Goal: Transaction & Acquisition: Purchase product/service

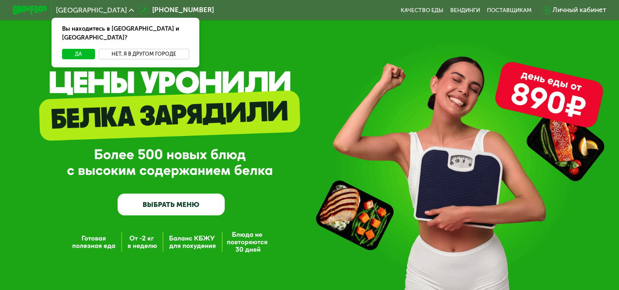
click at [145, 49] on button "Нет, я в другом городе" at bounding box center [144, 54] width 91 height 10
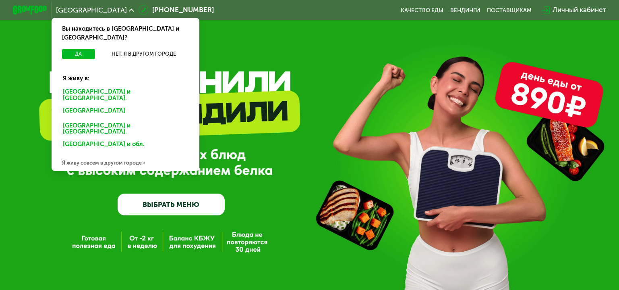
click at [92, 154] on div "Я живу совсем в другом городе" at bounding box center [126, 162] width 148 height 17
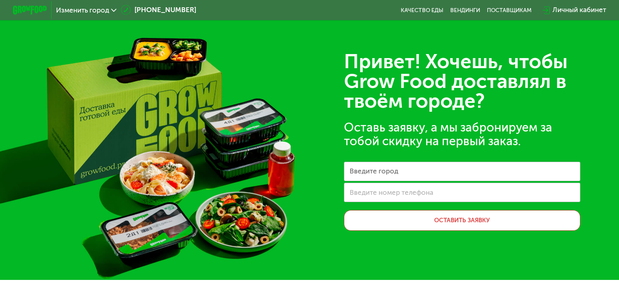
click at [76, 1] on div "Изменить город [PHONE_NUMBER] Качество еды [PERSON_NAME] поставщикам Личный каб…" at bounding box center [309, 10] width 602 height 19
click at [75, 7] on span "Изменить город" at bounding box center [82, 10] width 53 height 7
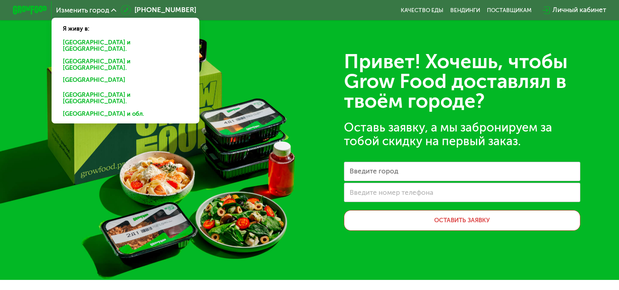
click at [72, 75] on div "[GEOGRAPHIC_DATA] и [GEOGRAPHIC_DATA]." at bounding box center [126, 82] width 138 height 14
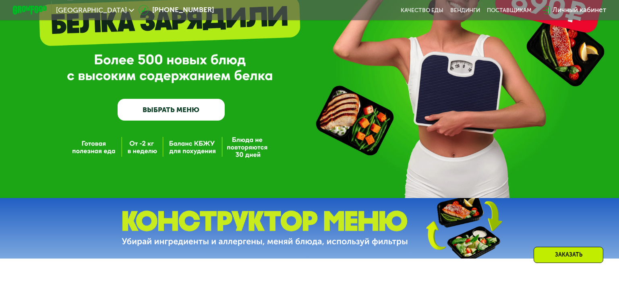
scroll to position [121, 0]
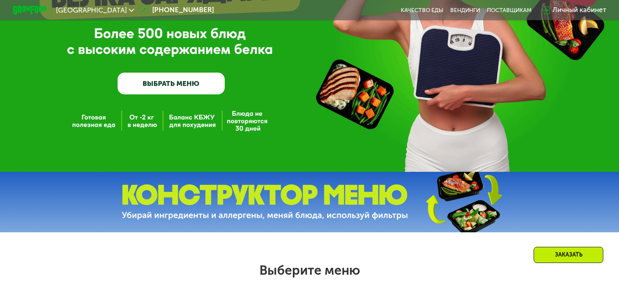
click at [188, 89] on link "ВЫБРАТЬ МЕНЮ" at bounding box center [171, 83] width 107 height 21
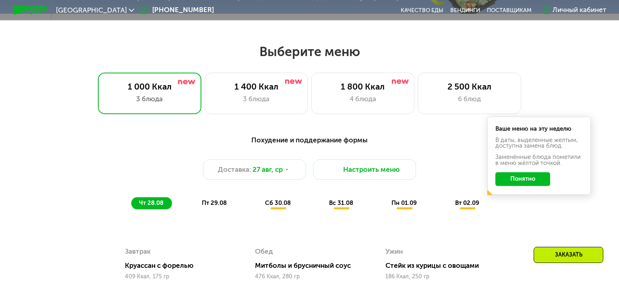
scroll to position [366, 0]
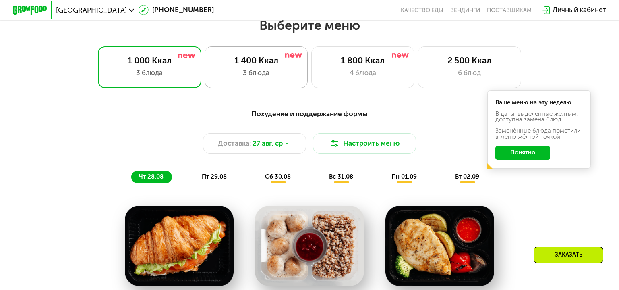
click at [220, 78] on div "3 блюда" at bounding box center [256, 73] width 85 height 10
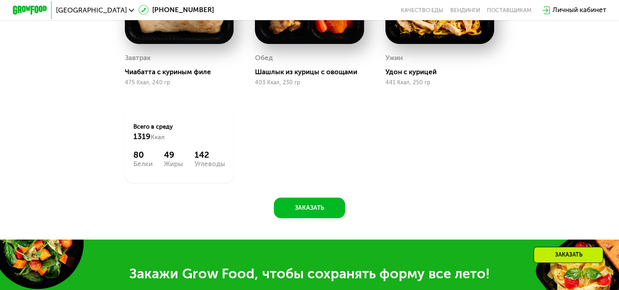
scroll to position [446, 0]
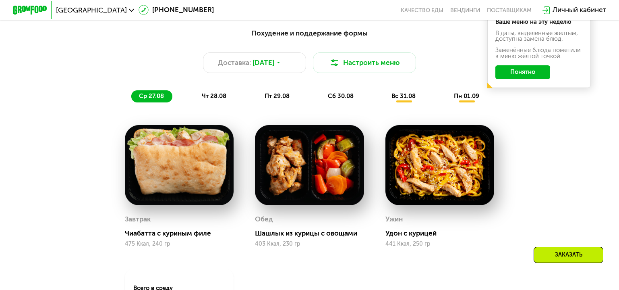
click at [213, 100] on span "чт 28.08" at bounding box center [214, 95] width 25 height 7
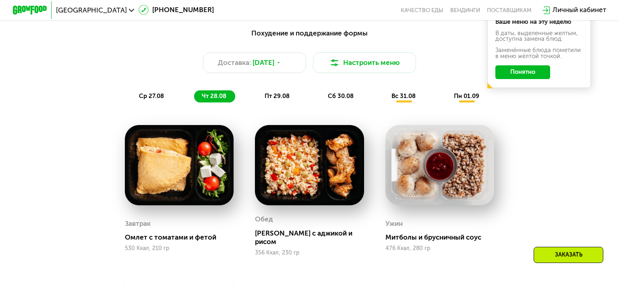
click at [265, 97] on span "пт 29.08" at bounding box center [277, 95] width 25 height 7
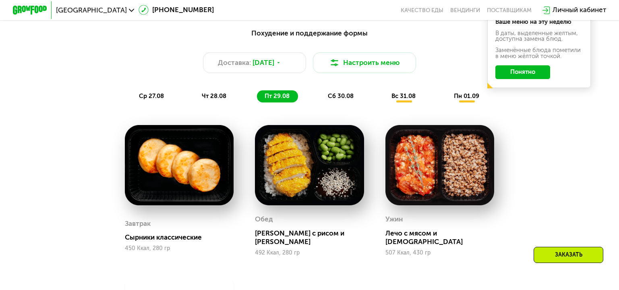
click at [337, 98] on span "сб 30.08" at bounding box center [341, 95] width 26 height 7
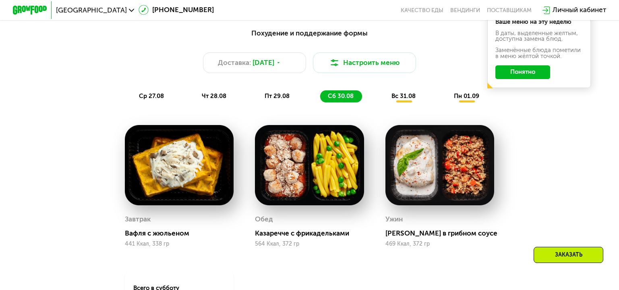
click at [281, 100] on span "пт 29.08" at bounding box center [277, 95] width 25 height 7
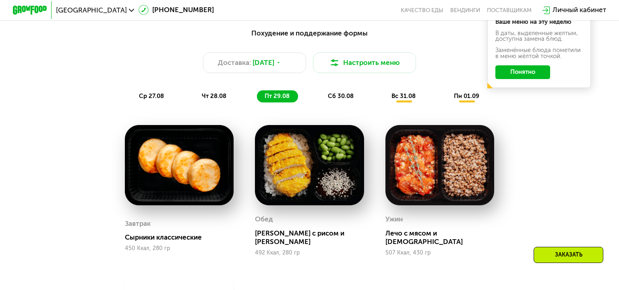
click at [407, 98] on span "вс 31.08" at bounding box center [404, 95] width 24 height 7
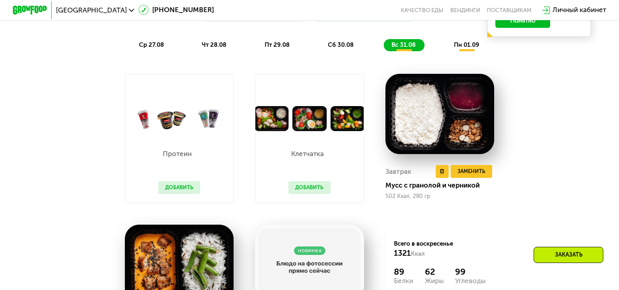
scroll to position [486, 0]
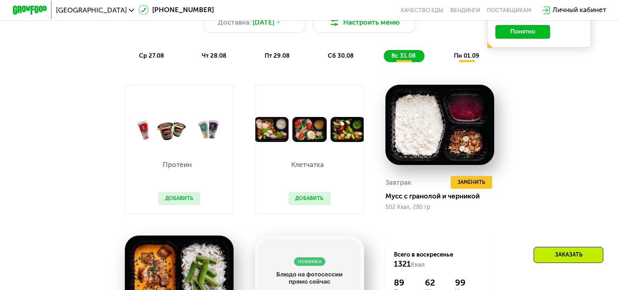
click at [468, 59] on span "пн 01.09" at bounding box center [466, 55] width 25 height 7
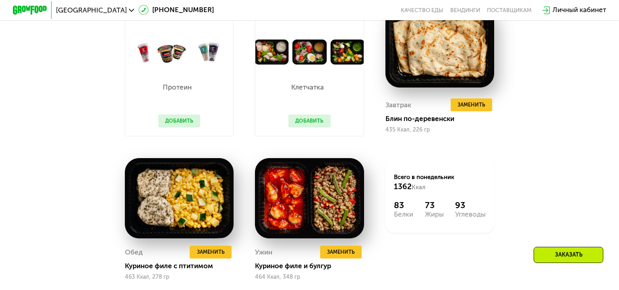
scroll to position [567, 0]
